Goal: Information Seeking & Learning: Learn about a topic

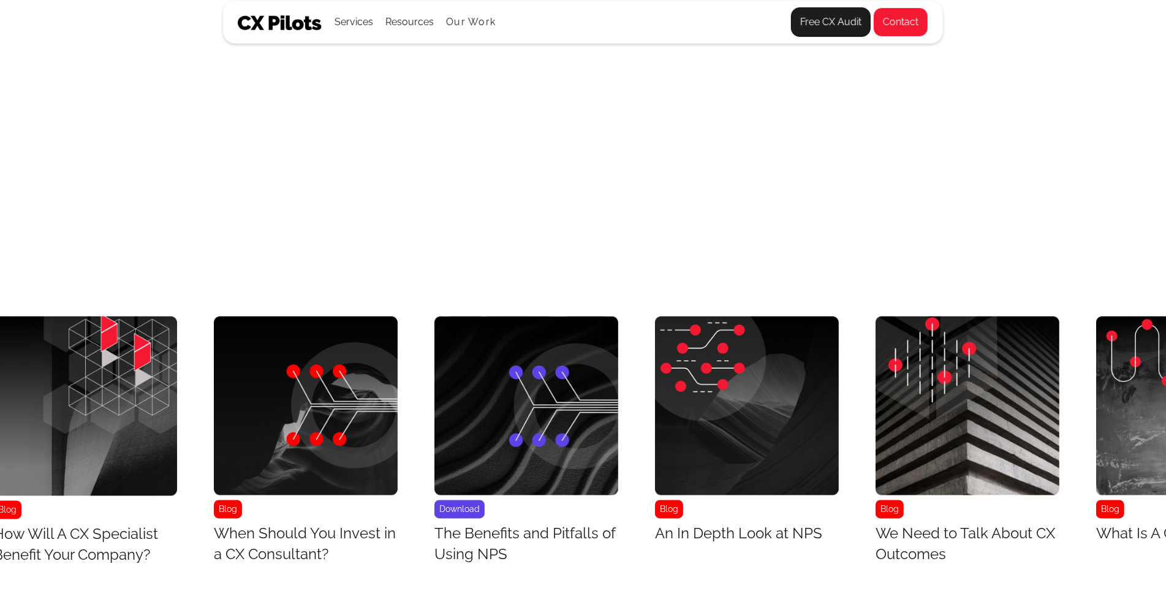
scroll to position [5059, 7247]
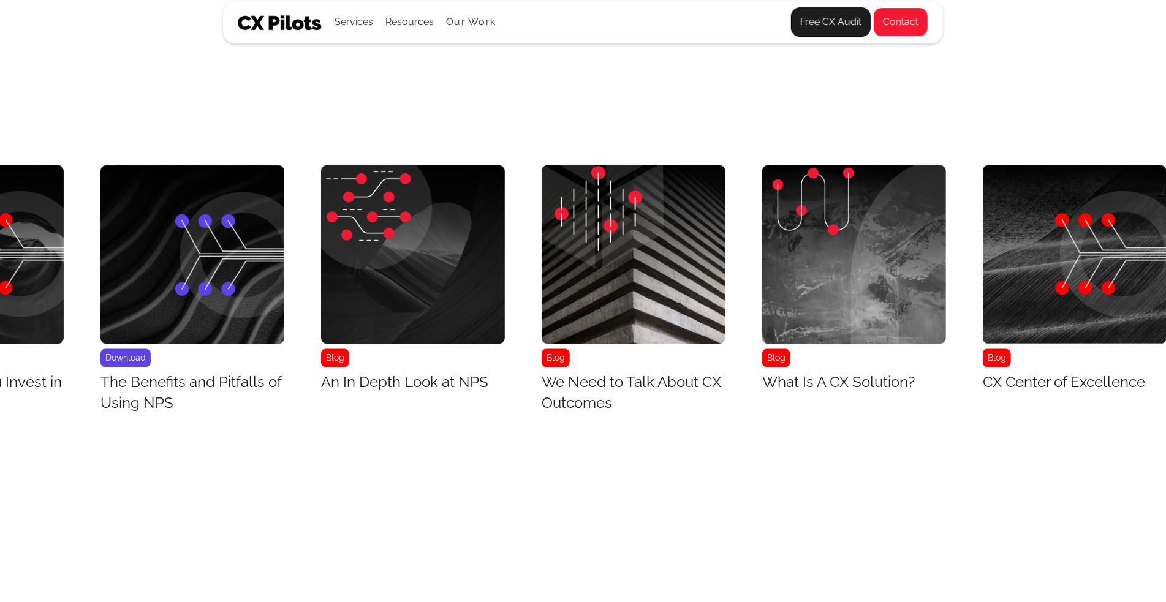
click at [1142, 398] on link "Blog CX Center of Excellence" at bounding box center [1075, 281] width 184 height 233
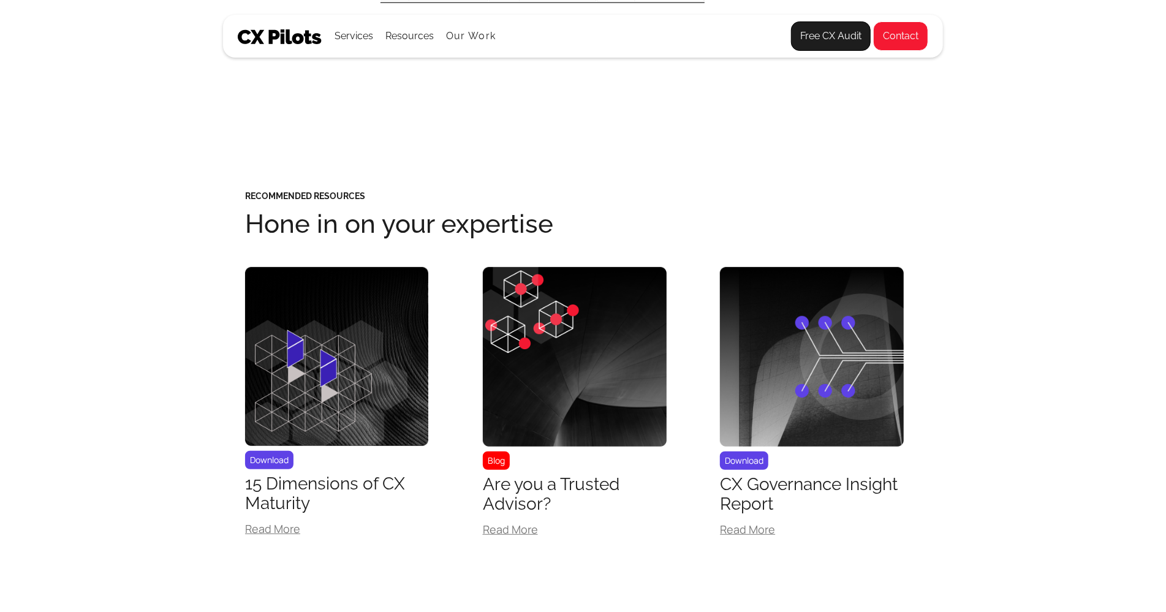
scroll to position [3841, 0]
click at [866, 474] on div "CX Governance Insight Report" at bounding box center [812, 493] width 184 height 39
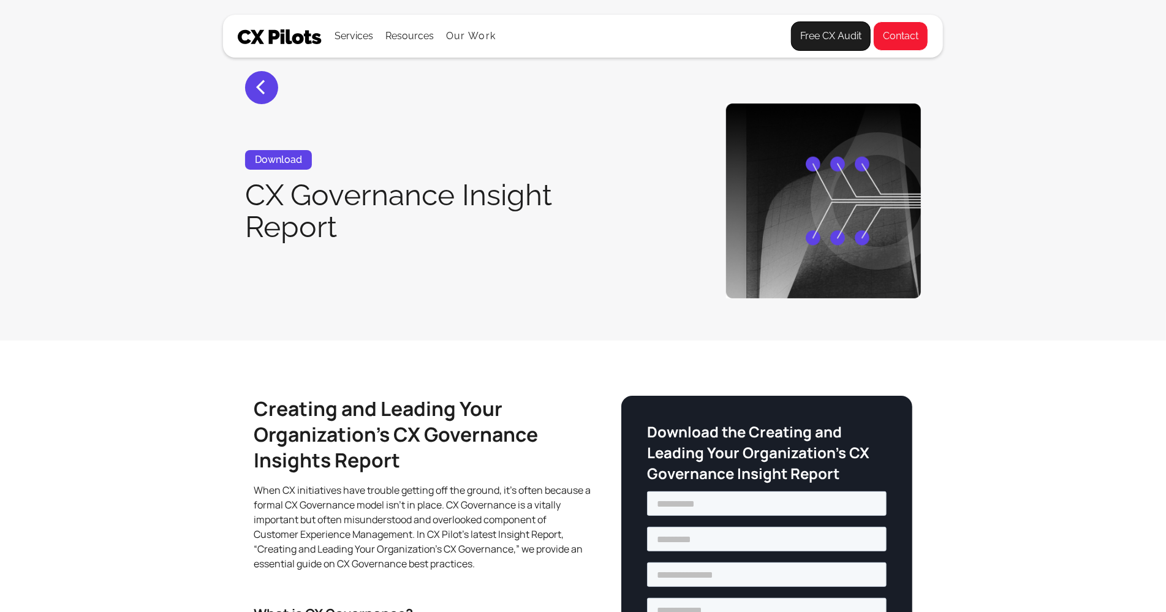
click at [866, 407] on div "Download the Creating and Leading Your Organization’s CX Governance Insight Rep…" at bounding box center [766, 572] width 291 height 353
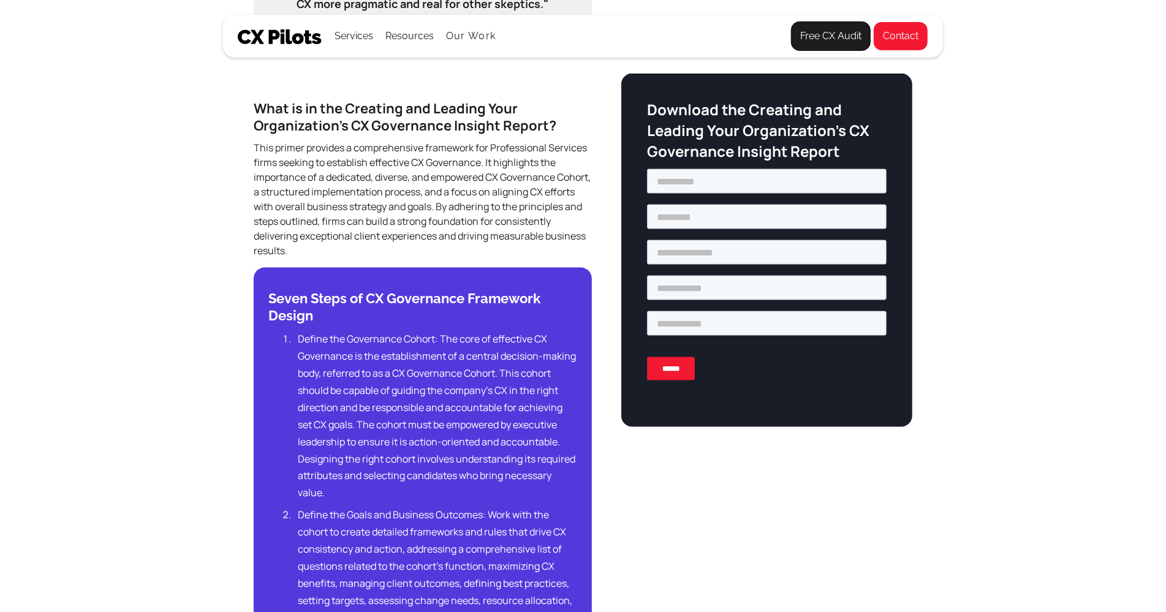
scroll to position [1315, 0]
